Goal: Information Seeking & Learning: Learn about a topic

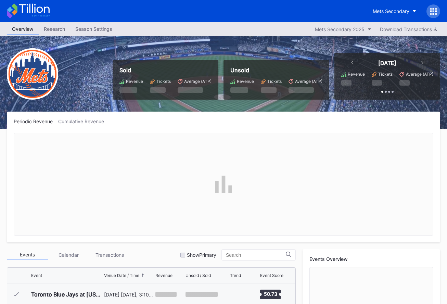
scroll to position [1733, 0]
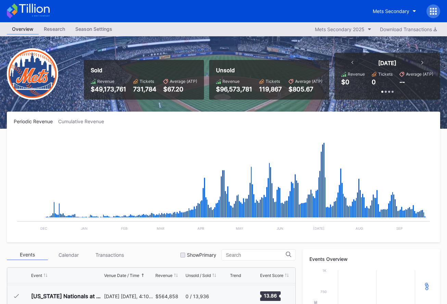
drag, startPoint x: 383, startPoint y: 104, endPoint x: 382, endPoint y: 94, distance: 10.3
click at [382, 100] on div "Sold Revenue $49,173,761 Tickets 731,784 Average (ATP) $67.20 Unsold Revenue $9…" at bounding box center [223, 82] width 447 height 92
click at [380, 10] on div "Mets Secondary" at bounding box center [391, 11] width 37 height 6
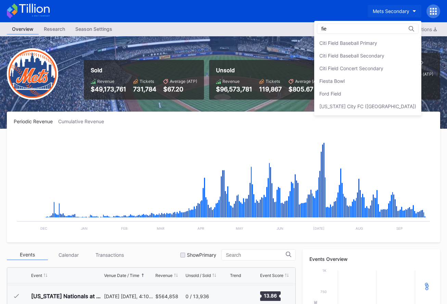
scroll to position [0, 0]
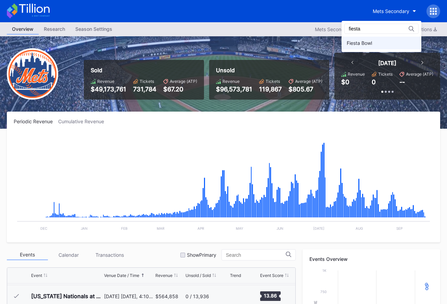
type input "fiesta"
click at [372, 45] on div "Fiesta Bowl" at bounding box center [359, 43] width 25 height 6
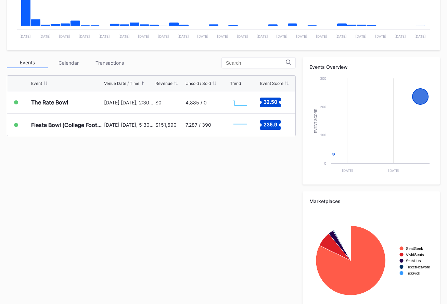
scroll to position [178, 0]
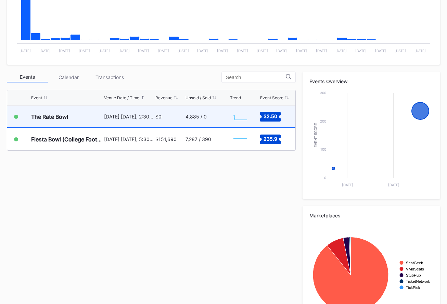
click at [206, 122] on div "4,885 / 0" at bounding box center [206, 117] width 43 height 22
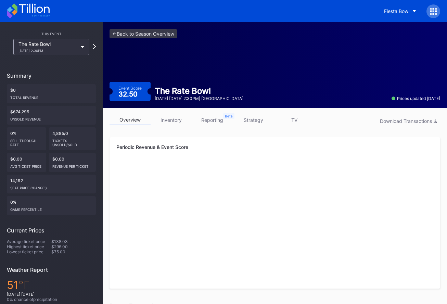
click at [174, 38] on div "<- Back to Season Overview Event Score 32.50 The Rate Bowl [DATE] [DATE] 2:30PM…" at bounding box center [275, 65] width 344 height 86
click at [174, 36] on link "<- Back to Season Overview" at bounding box center [142, 33] width 67 height 9
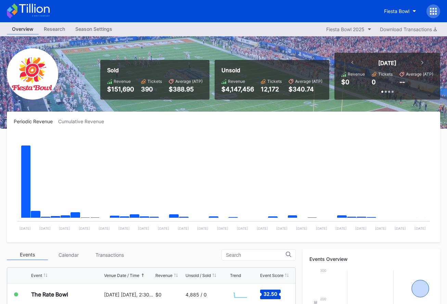
click at [30, 13] on icon at bounding box center [28, 10] width 43 height 15
click at [381, 9] on button "Fiesta Bowl" at bounding box center [400, 11] width 42 height 13
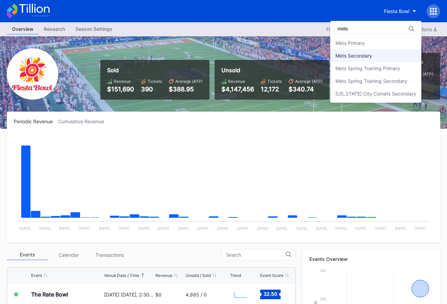
type input "mets"
click at [393, 54] on div "Mets Secondary" at bounding box center [375, 55] width 91 height 13
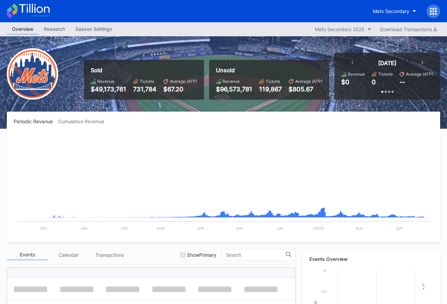
click at [250, 81] on div "Sold Revenue $49,173,761 Tickets 731,784 Average (ATP) $67.20 Unsold Revenue $9…" at bounding box center [259, 76] width 361 height 47
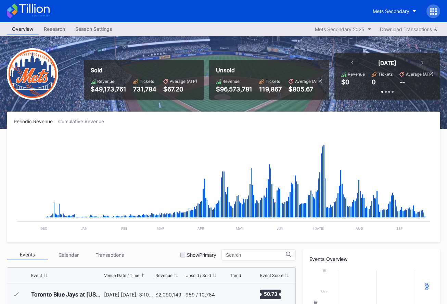
click at [251, 81] on div "Revenue" at bounding box center [234, 81] width 36 height 5
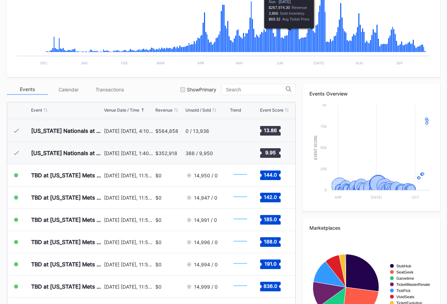
scroll to position [213, 0]
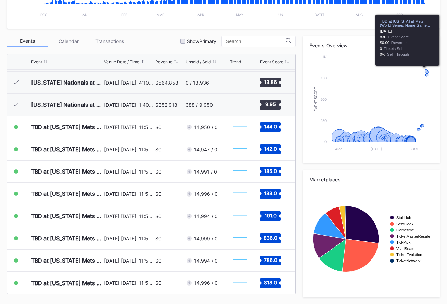
click at [362, 38] on div "Events Overview Created with Highcharts 11.2.0 Event Score Chart title Apr [DAT…" at bounding box center [371, 99] width 138 height 127
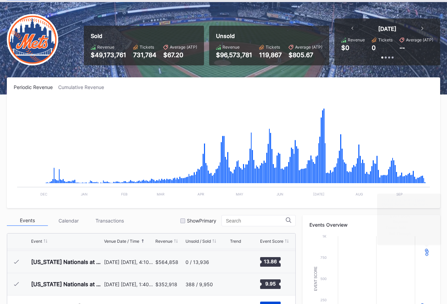
scroll to position [0, 0]
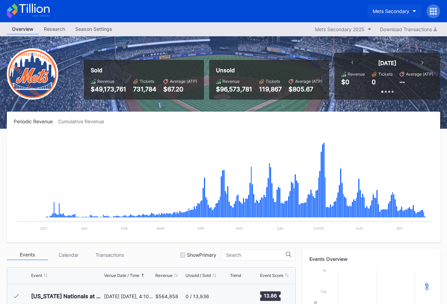
click at [392, 10] on div "Mets Secondary" at bounding box center [391, 11] width 37 height 6
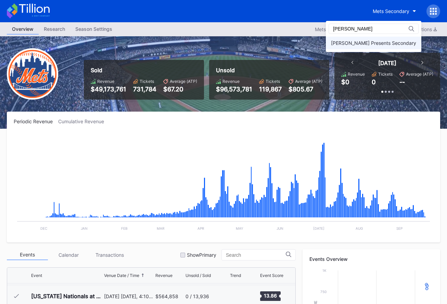
type input "[PERSON_NAME]"
click at [388, 38] on div "[PERSON_NAME] Presents Secondary" at bounding box center [373, 43] width 95 height 13
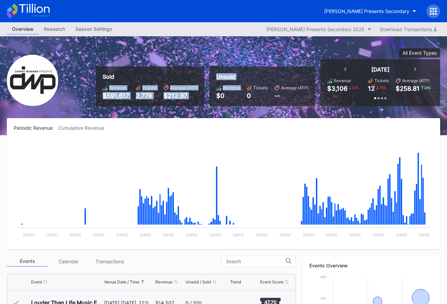
drag, startPoint x: 173, startPoint y: 92, endPoint x: 219, endPoint y: 98, distance: 46.2
click at [219, 98] on div "Sold Revenue $591,617 Tickets 2,778 Average (ATP) $212.97 Unsold Revenue $0 Tic…" at bounding box center [223, 85] width 447 height 99
click at [219, 98] on div "$0" at bounding box center [228, 95] width 24 height 7
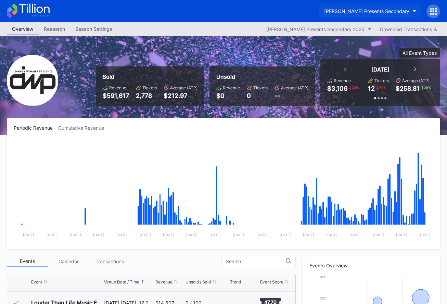
click at [380, 10] on div "[PERSON_NAME] Presents Secondary" at bounding box center [366, 11] width 85 height 6
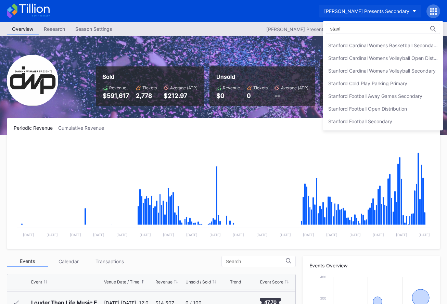
scroll to position [86, 0]
type input "[GEOGRAPHIC_DATA]"
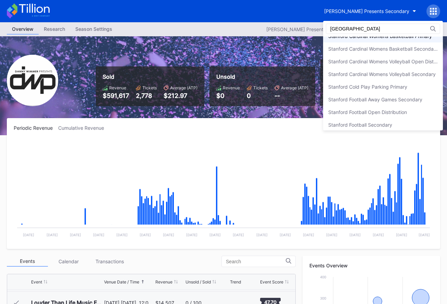
scroll to position [84, 0]
click at [379, 115] on div "Stanford Football Open Distribution" at bounding box center [383, 111] width 120 height 13
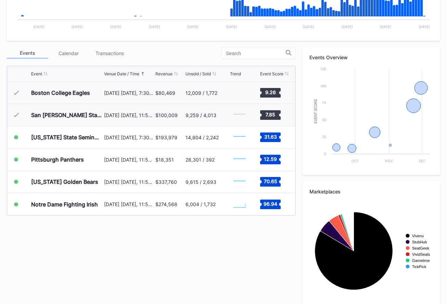
scroll to position [213, 0]
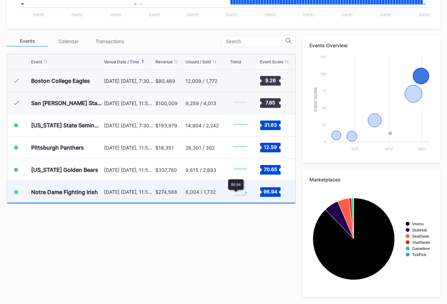
click at [210, 192] on div "6,004 / 1,732" at bounding box center [200, 192] width 30 height 6
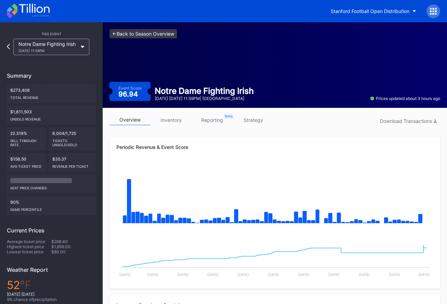
click at [156, 32] on link "<- Back to Season Overview" at bounding box center [142, 33] width 67 height 9
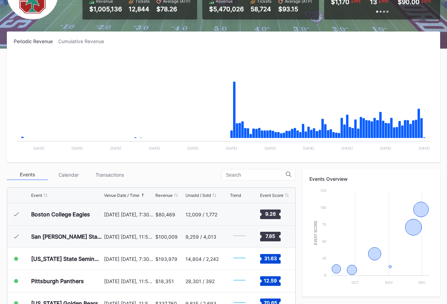
scroll to position [213, 0]
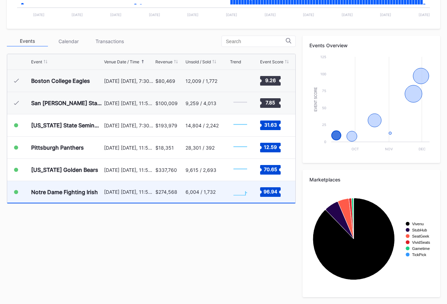
click at [162, 193] on div "$274,568" at bounding box center [166, 192] width 22 height 6
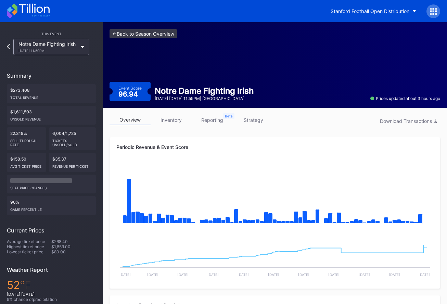
click at [152, 38] on link "<- Back to Season Overview" at bounding box center [142, 33] width 67 height 9
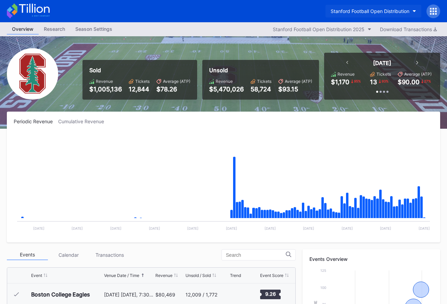
click at [356, 12] on div "Stanford Football Open Distribution" at bounding box center [369, 11] width 79 height 6
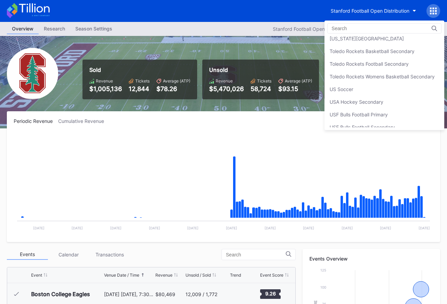
scroll to position [2221, 0]
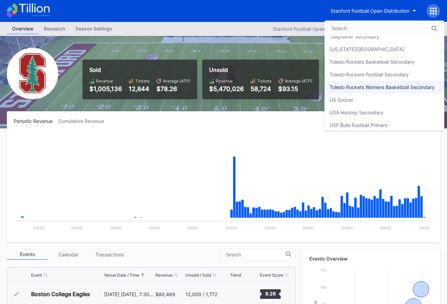
click at [379, 85] on div "Toledo Rockets Womens Basketball Secondary" at bounding box center [381, 87] width 105 height 6
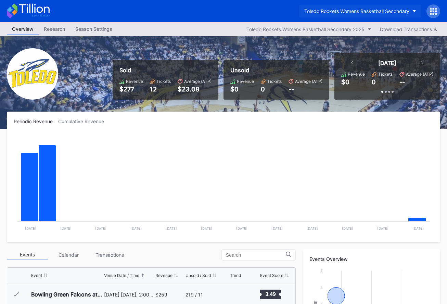
click at [334, 16] on button "Toledo Rockets Womens Basketball Secondary" at bounding box center [360, 11] width 122 height 13
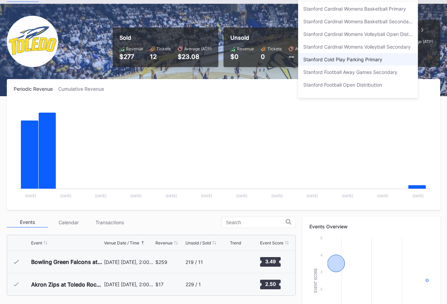
scroll to position [73, 0]
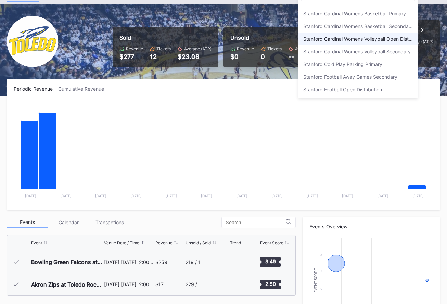
type input "[GEOGRAPHIC_DATA]"
click at [356, 42] on div "Stanford Cardinal Womens Volleyball Open Distribution" at bounding box center [358, 38] width 120 height 13
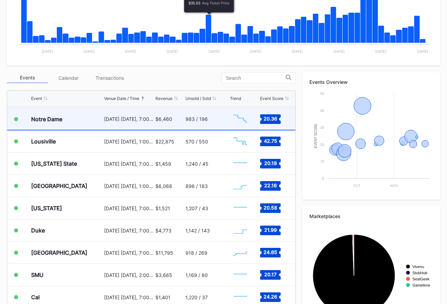
scroll to position [181, 0]
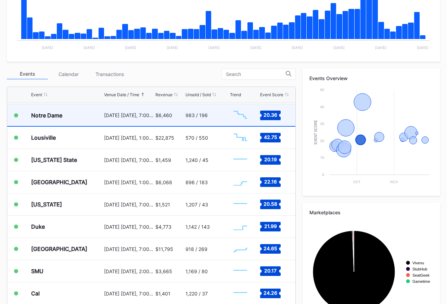
click at [150, 120] on div "[DATE] [DATE], 7:00PM" at bounding box center [129, 115] width 50 height 22
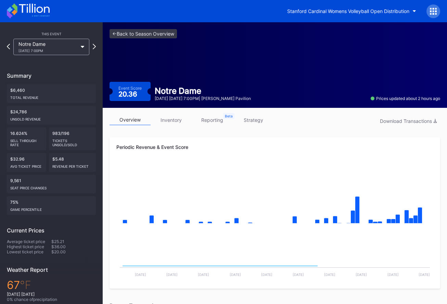
click at [164, 121] on link "inventory" at bounding box center [171, 120] width 41 height 11
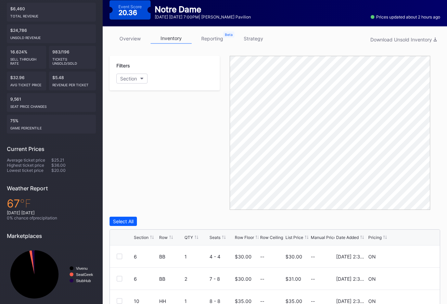
scroll to position [157, 0]
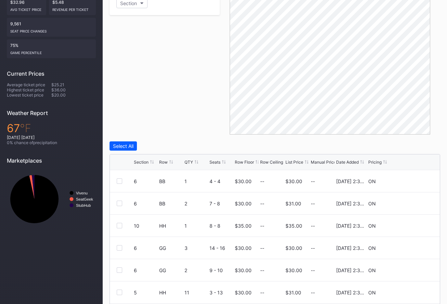
click at [292, 161] on div "List Price" at bounding box center [294, 161] width 18 height 5
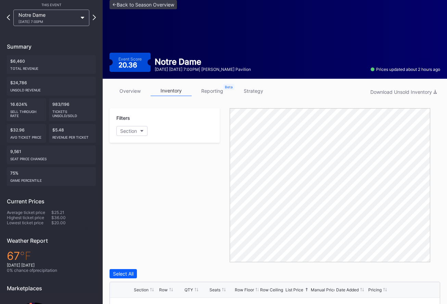
scroll to position [0, 0]
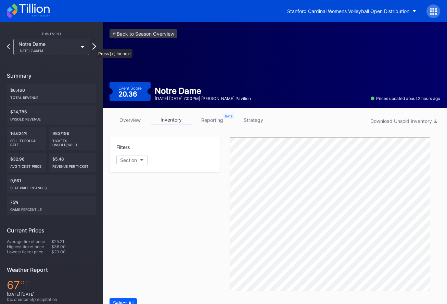
click at [93, 46] on icon at bounding box center [94, 46] width 4 height 6
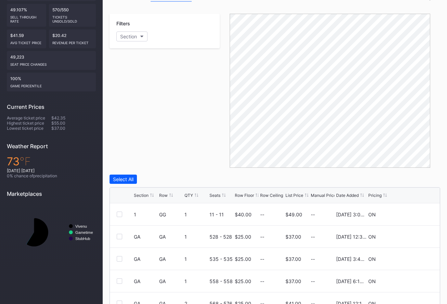
scroll to position [203, 0]
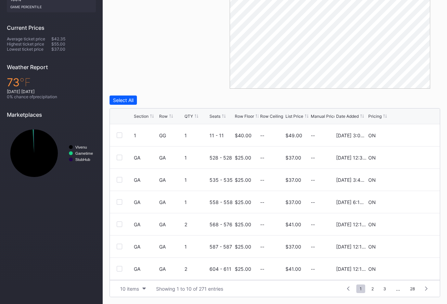
click at [295, 115] on div "List Price" at bounding box center [294, 116] width 18 height 5
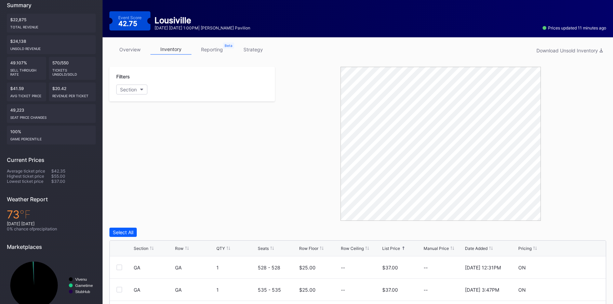
scroll to position [0, 0]
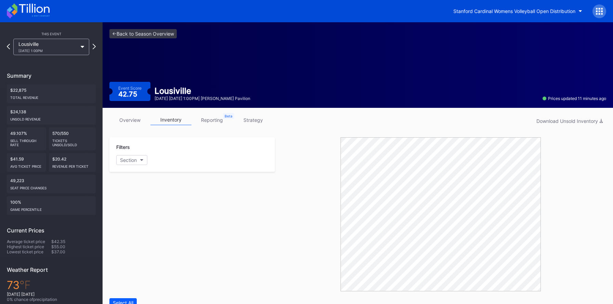
click at [143, 122] on link "overview" at bounding box center [129, 120] width 41 height 11
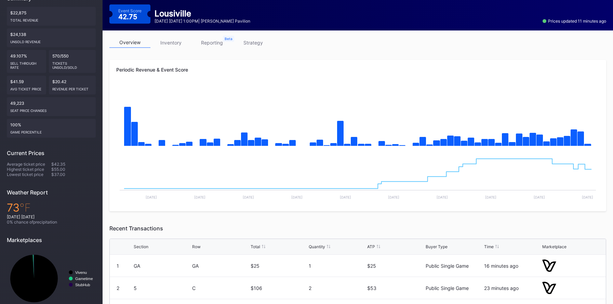
scroll to position [78, 0]
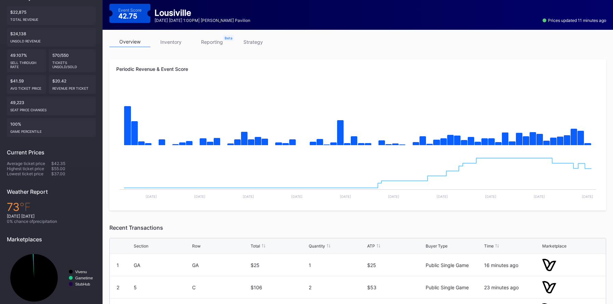
click at [169, 47] on link "inventory" at bounding box center [171, 42] width 41 height 11
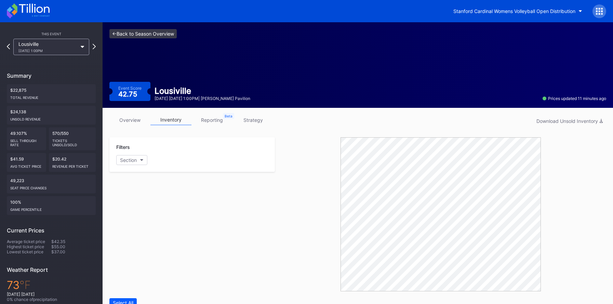
click at [164, 38] on link "<- Back to Season Overview" at bounding box center [142, 33] width 67 height 9
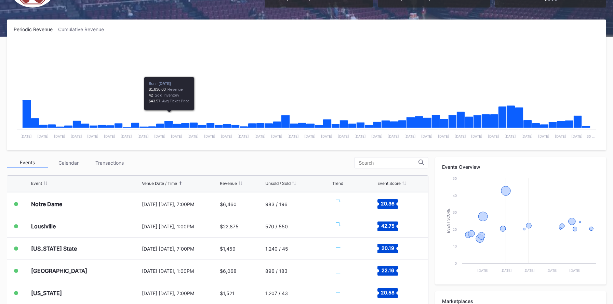
scroll to position [213, 0]
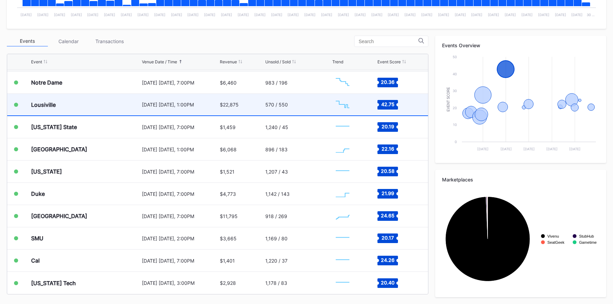
click at [187, 106] on div "[DATE] [DATE], 1:00PM" at bounding box center [180, 105] width 76 height 6
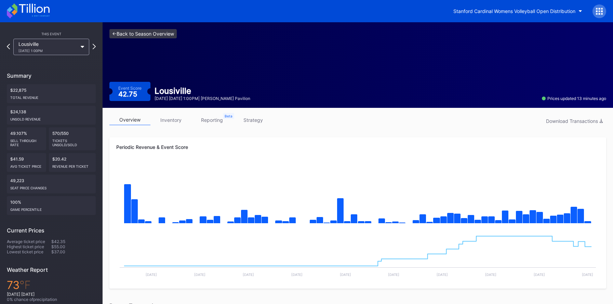
click at [155, 34] on link "<- Back to Season Overview" at bounding box center [142, 33] width 67 height 9
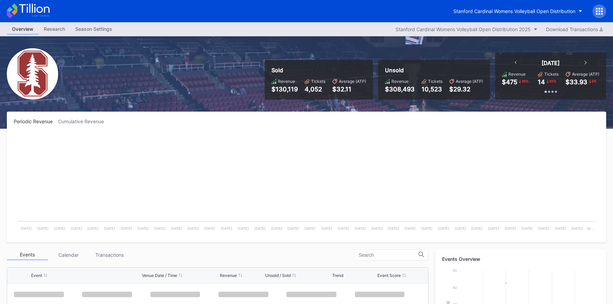
scroll to position [109, 0]
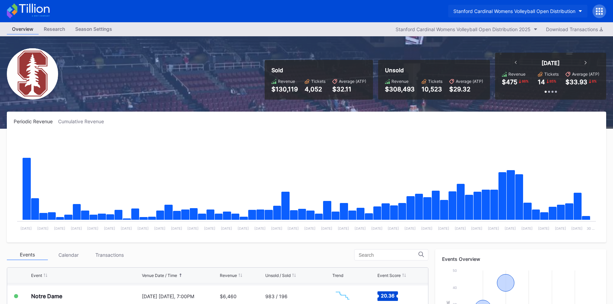
click at [446, 11] on div "Stanford Cardinal Womens Volleyball Open Distribution" at bounding box center [515, 11] width 122 height 6
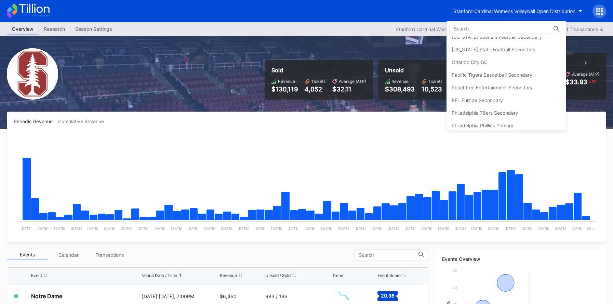
scroll to position [1422, 0]
click at [446, 89] on div "Peachtree Entertainment Secondary" at bounding box center [492, 89] width 81 height 6
